Goal: Information Seeking & Learning: Learn about a topic

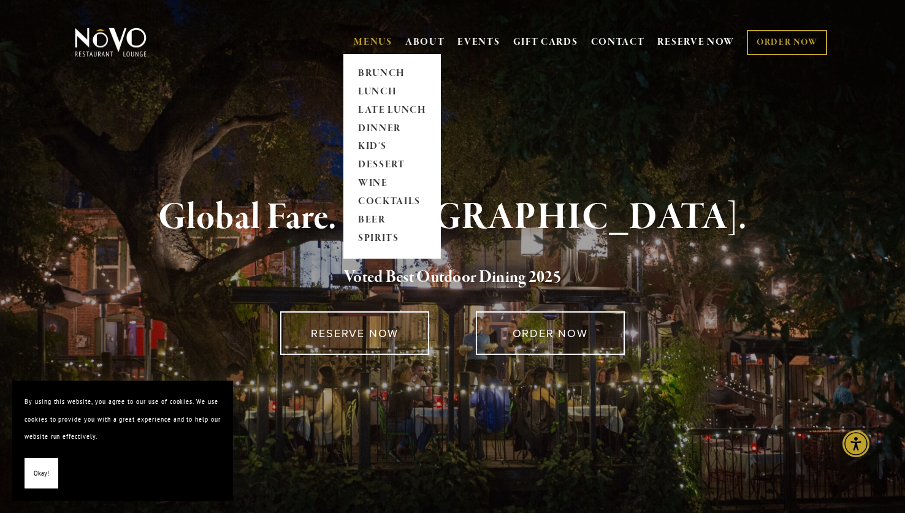
click at [375, 42] on link "MENUS" at bounding box center [373, 42] width 39 height 12
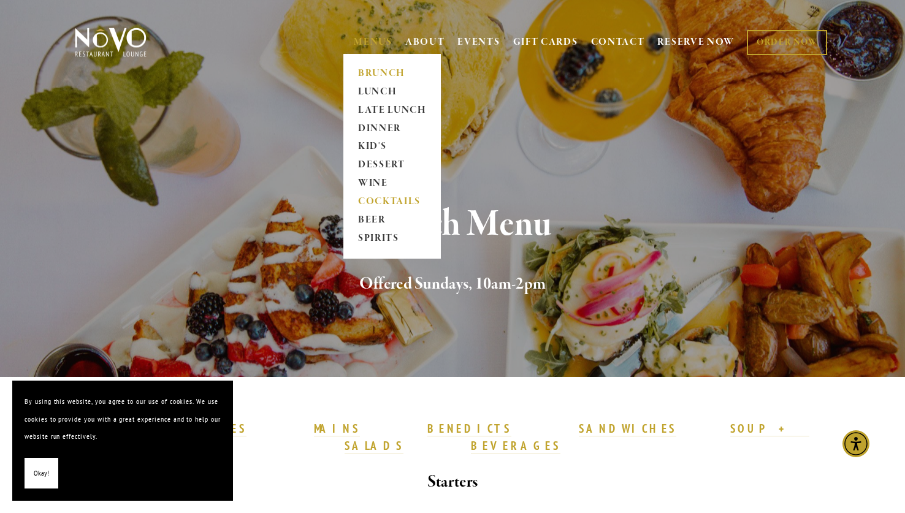
click at [394, 201] on link "COCKTAILS" at bounding box center [392, 202] width 77 height 18
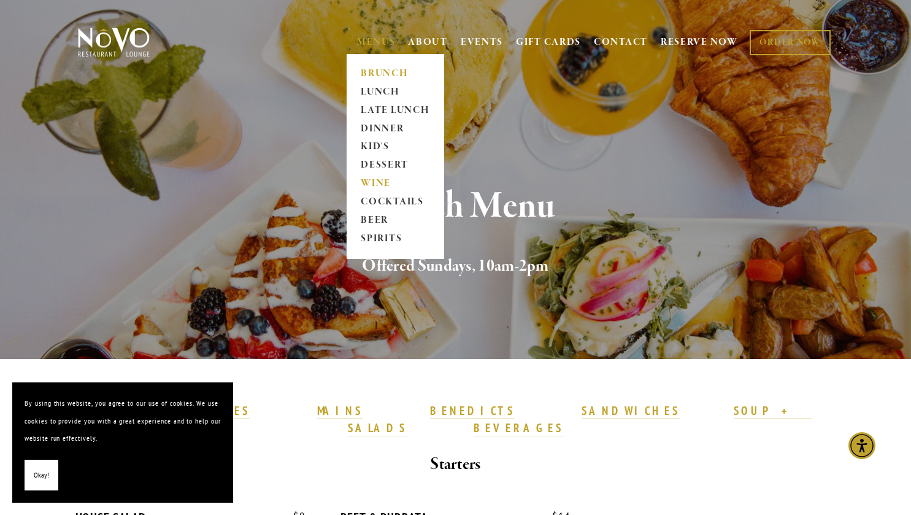
click at [371, 180] on link "WINE" at bounding box center [395, 184] width 77 height 18
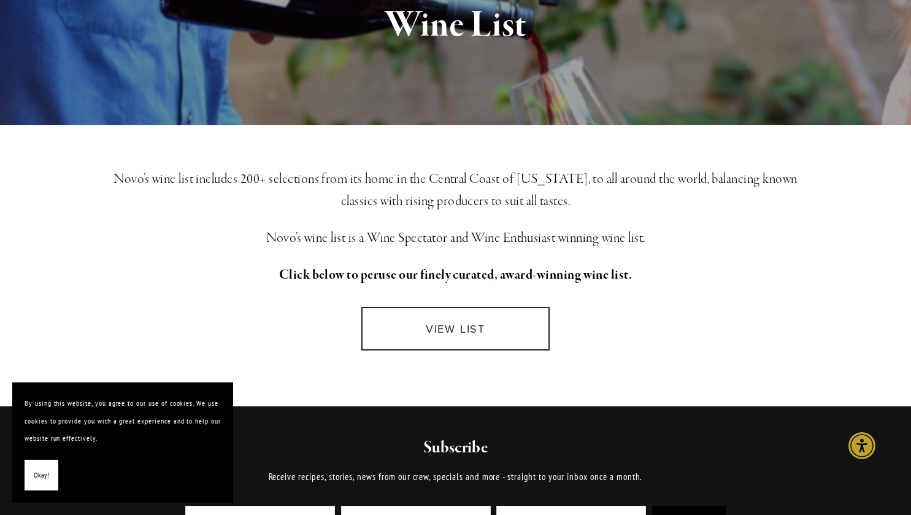
scroll to position [202, 0]
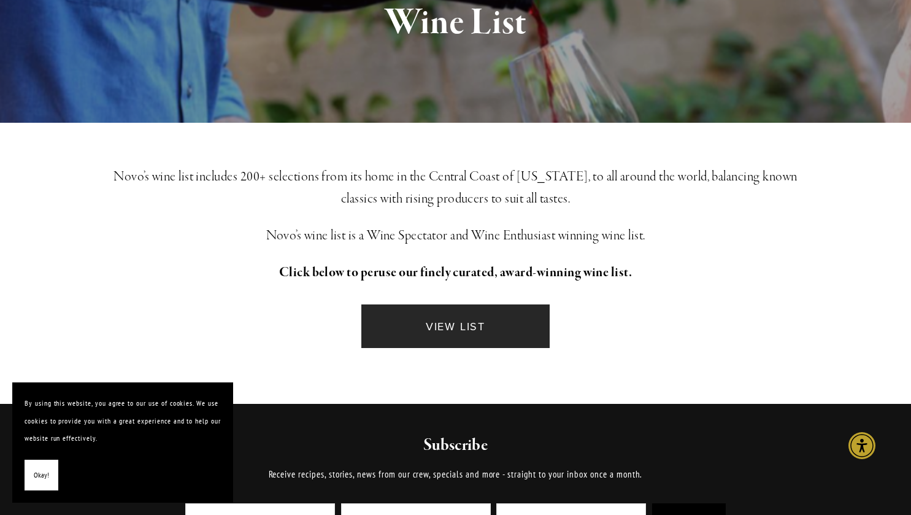
click at [431, 329] on link "VIEW LIST" at bounding box center [455, 326] width 188 height 44
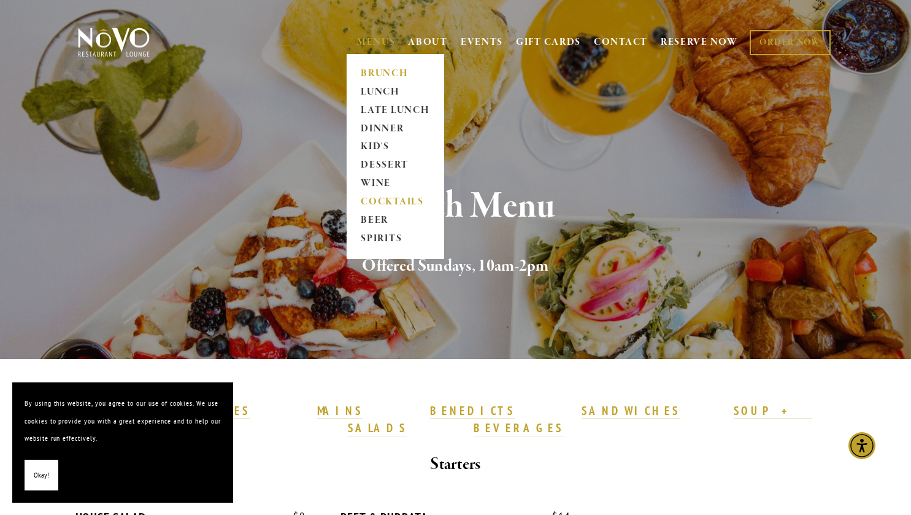
click at [377, 199] on link "COCKTAILS" at bounding box center [395, 202] width 77 height 18
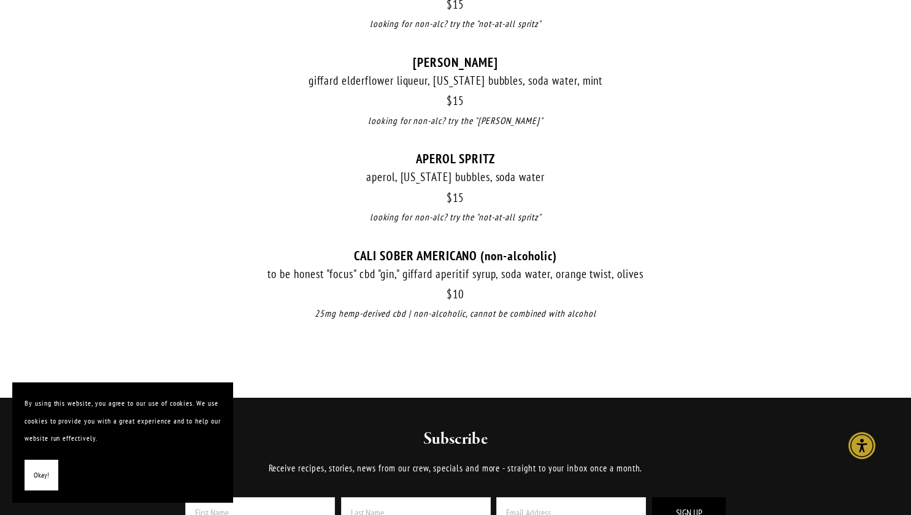
scroll to position [1401, 0]
